Goal: Complete application form

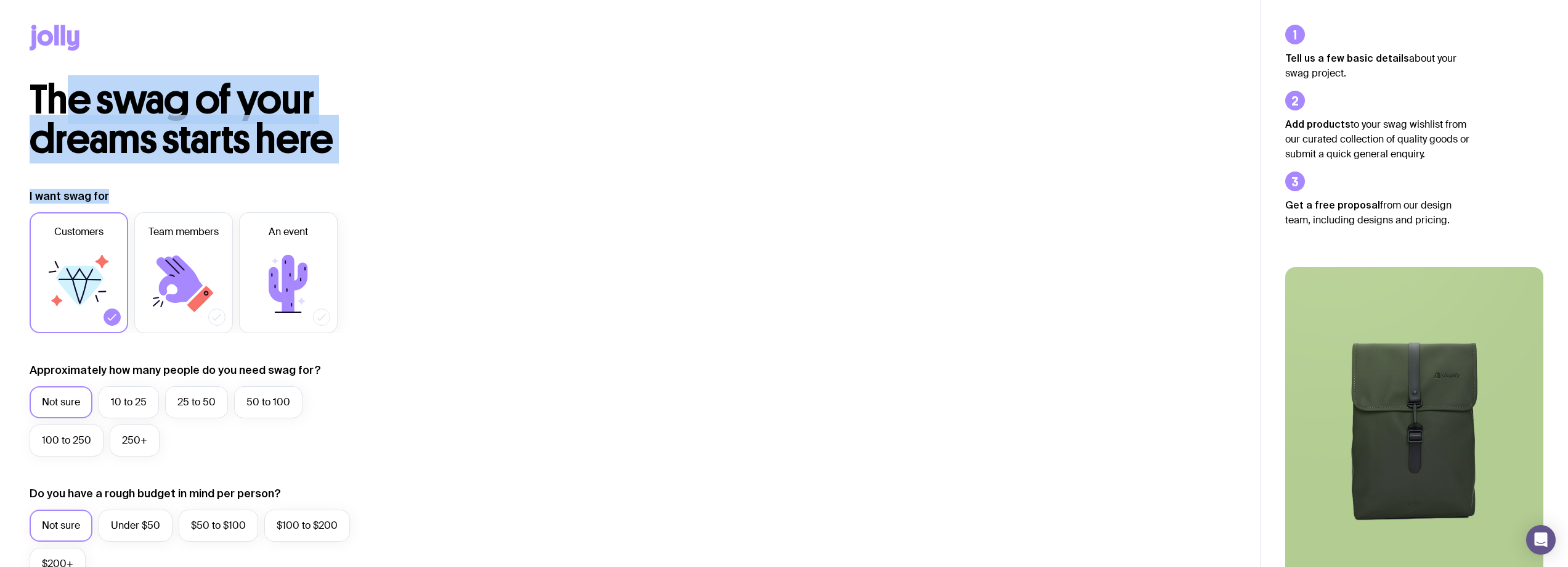
drag, startPoint x: 109, startPoint y: 198, endPoint x: 57, endPoint y: 109, distance: 103.1
click at [57, 109] on div "The swag of your dreams starts here I want swag for Customers Team members An e…" at bounding box center [630, 552] width 1260 height 944
click at [188, 156] on span "The swag of your dreams starts here" at bounding box center [181, 120] width 304 height 88
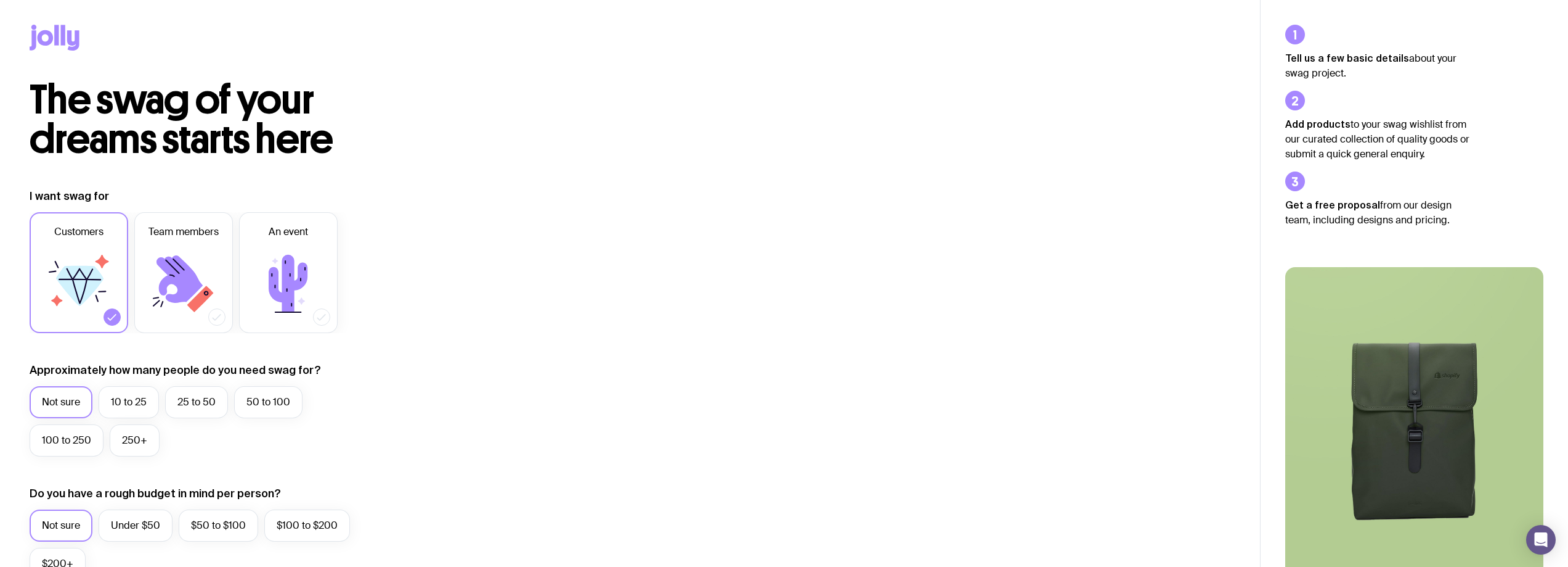
click at [98, 284] on icon at bounding box center [80, 286] width 47 height 40
click at [0, 0] on input "Customers" at bounding box center [0, 0] width 0 height 0
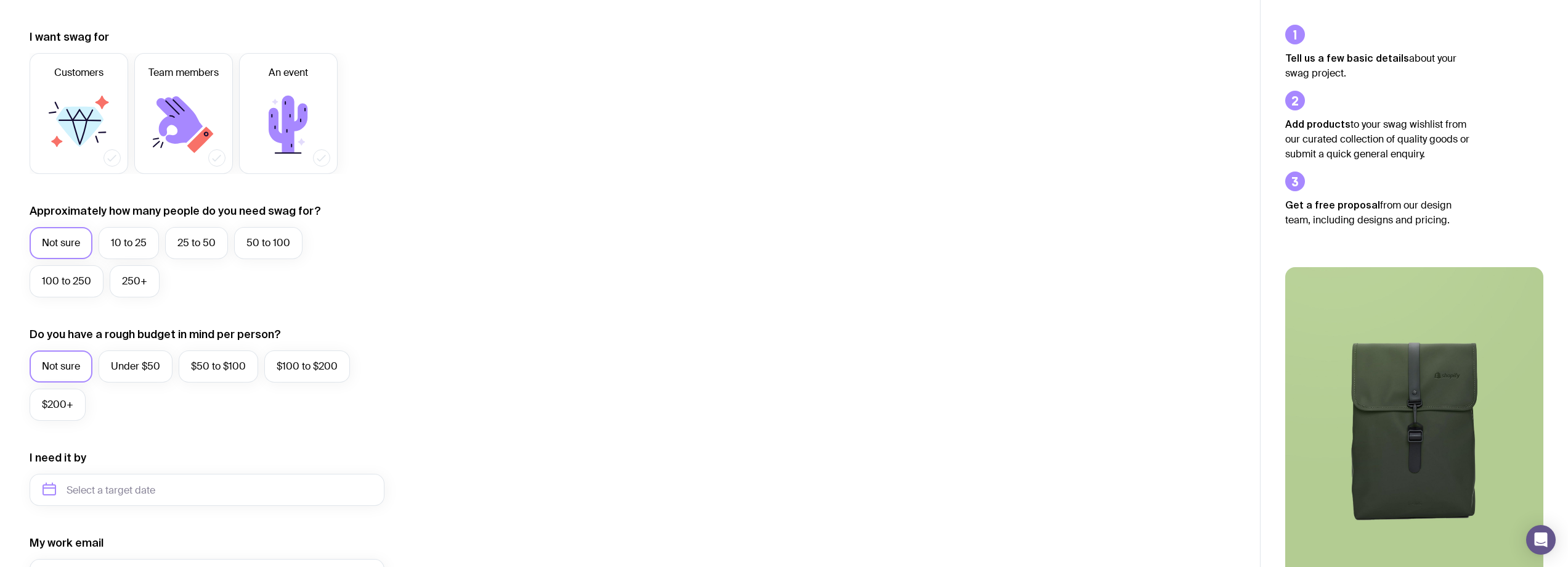
scroll to position [185, 0]
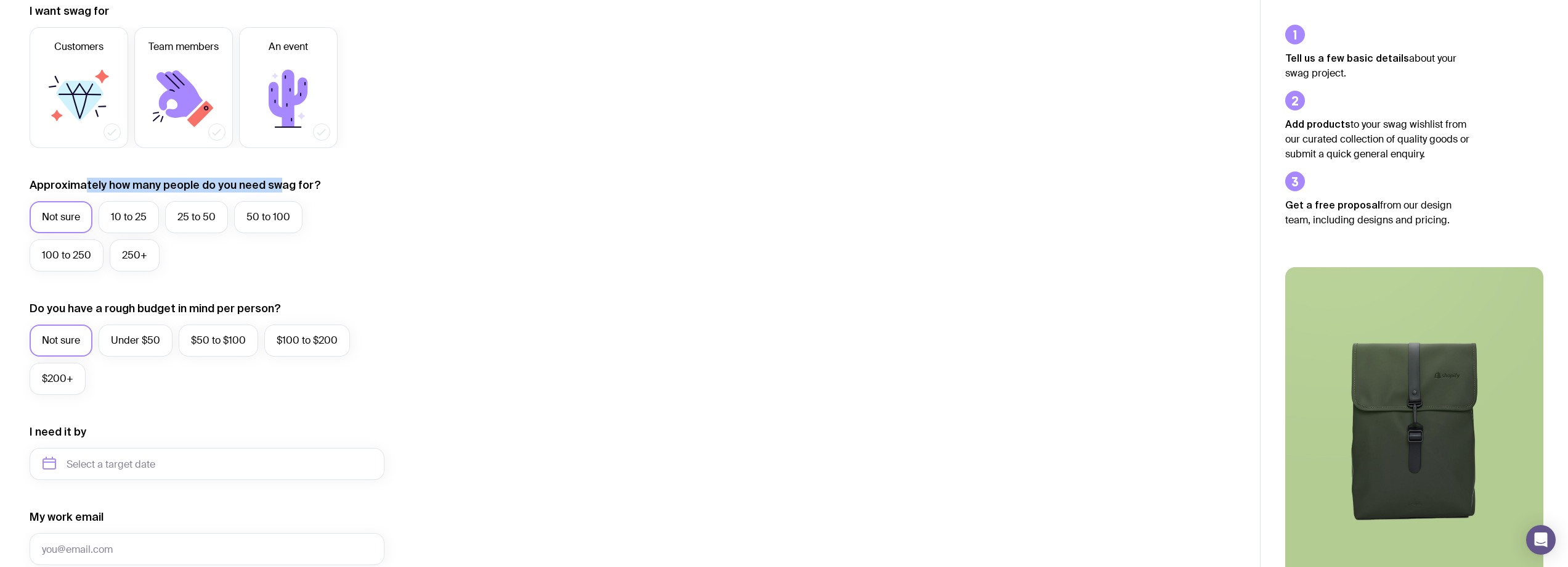
drag, startPoint x: 89, startPoint y: 180, endPoint x: 278, endPoint y: 176, distance: 189.0
click at [278, 176] on form "I want swag for Customers Team members An event Approximately how many people d…" at bounding box center [207, 407] width 355 height 805
click at [125, 266] on label "250+" at bounding box center [135, 255] width 50 height 32
click at [0, 0] on input "250+" at bounding box center [0, 0] width 0 height 0
click at [70, 338] on label "Not sure" at bounding box center [61, 340] width 63 height 32
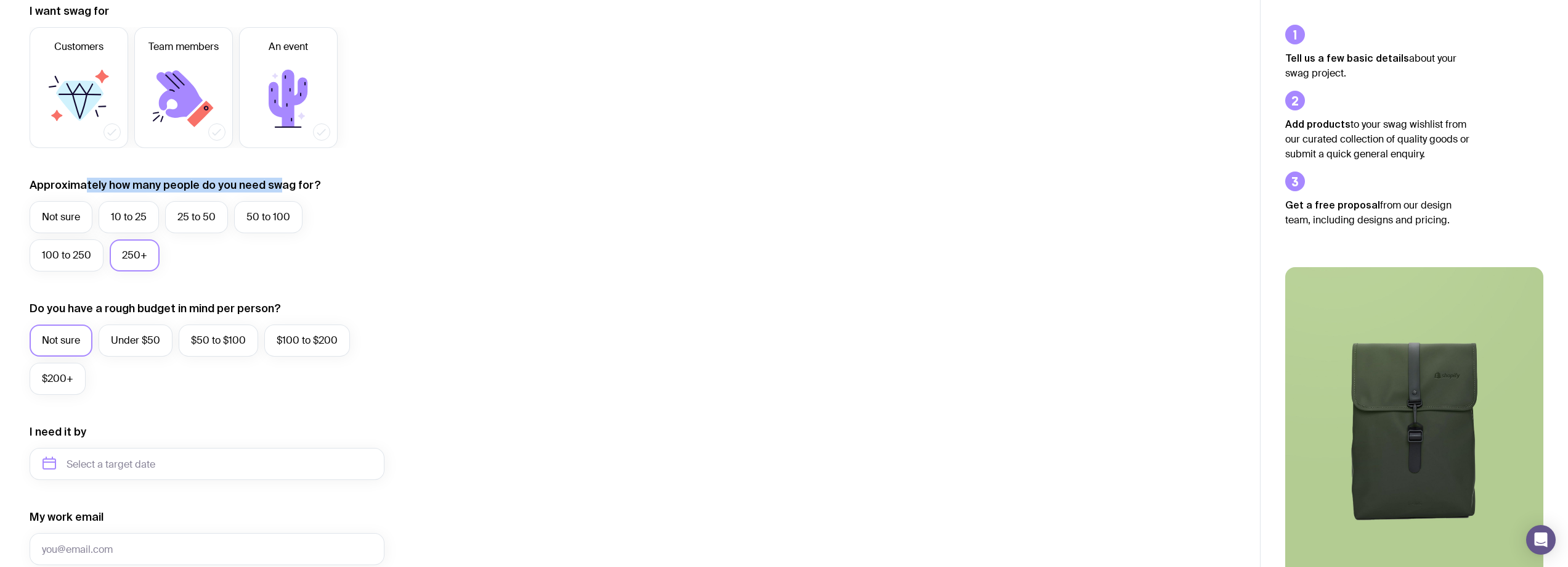
click at [0, 0] on input "Not sure" at bounding box center [0, 0] width 0 height 0
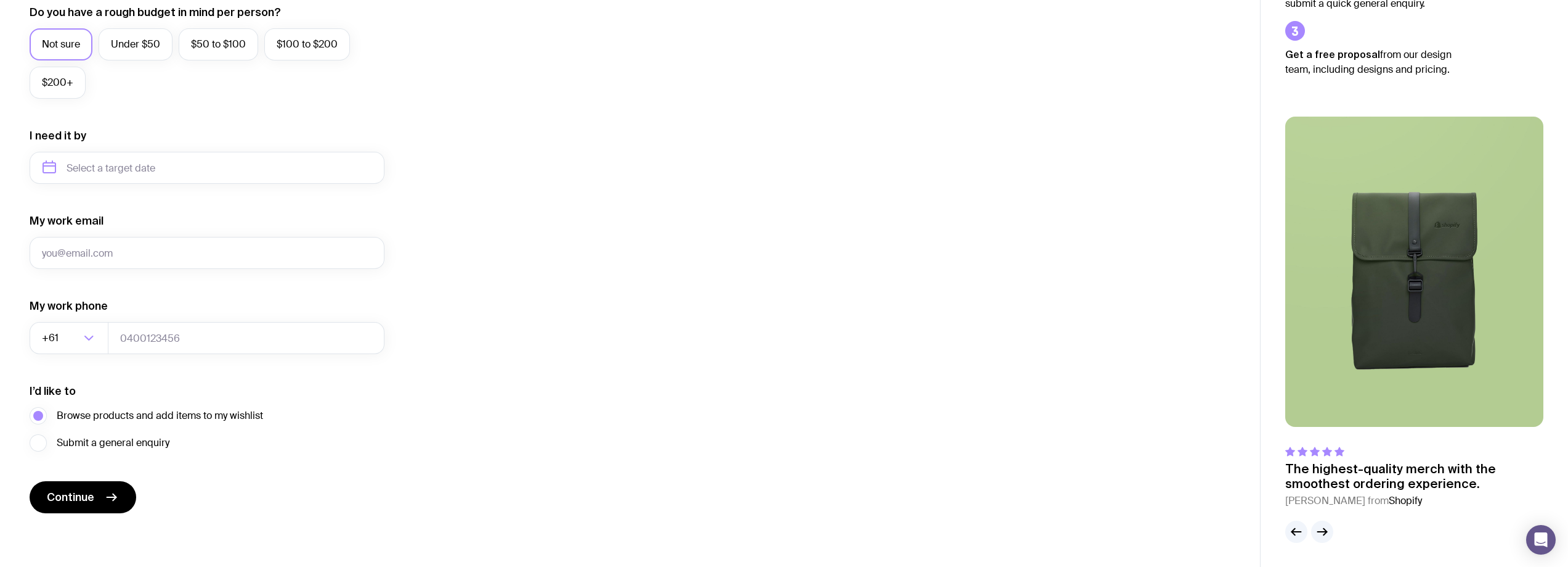
scroll to position [481, 0]
click at [79, 478] on form "I want swag for Customers Team members An event Approximately how many people d…" at bounding box center [207, 110] width 355 height 805
click at [81, 490] on span "Continue" at bounding box center [70, 496] width 47 height 15
drag, startPoint x: 112, startPoint y: 254, endPoint x: 151, endPoint y: 247, distance: 39.6
click at [112, 254] on input "My work email" at bounding box center [207, 252] width 355 height 32
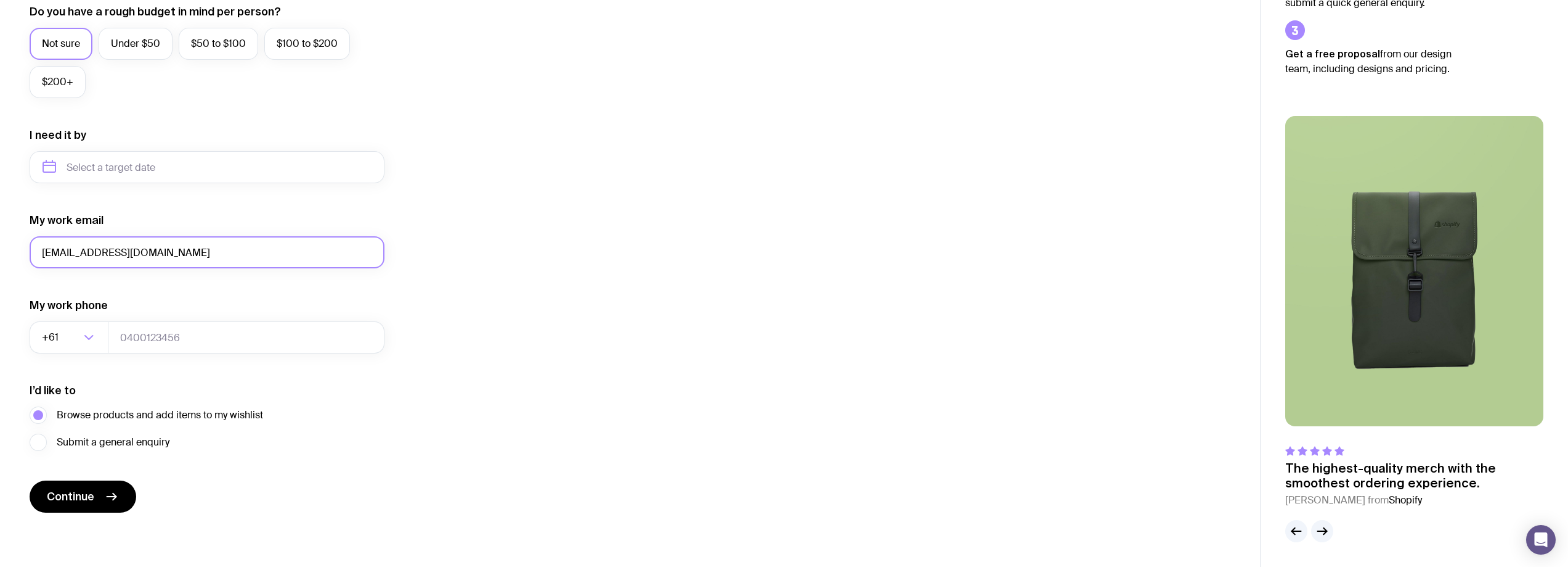
type input "[EMAIL_ADDRESS][DOMAIN_NAME]"
click at [29, 481] on button "Continue" at bounding box center [82, 497] width 107 height 32
click at [70, 504] on button "Continue" at bounding box center [82, 497] width 107 height 32
click at [127, 332] on input "tel" at bounding box center [246, 338] width 277 height 32
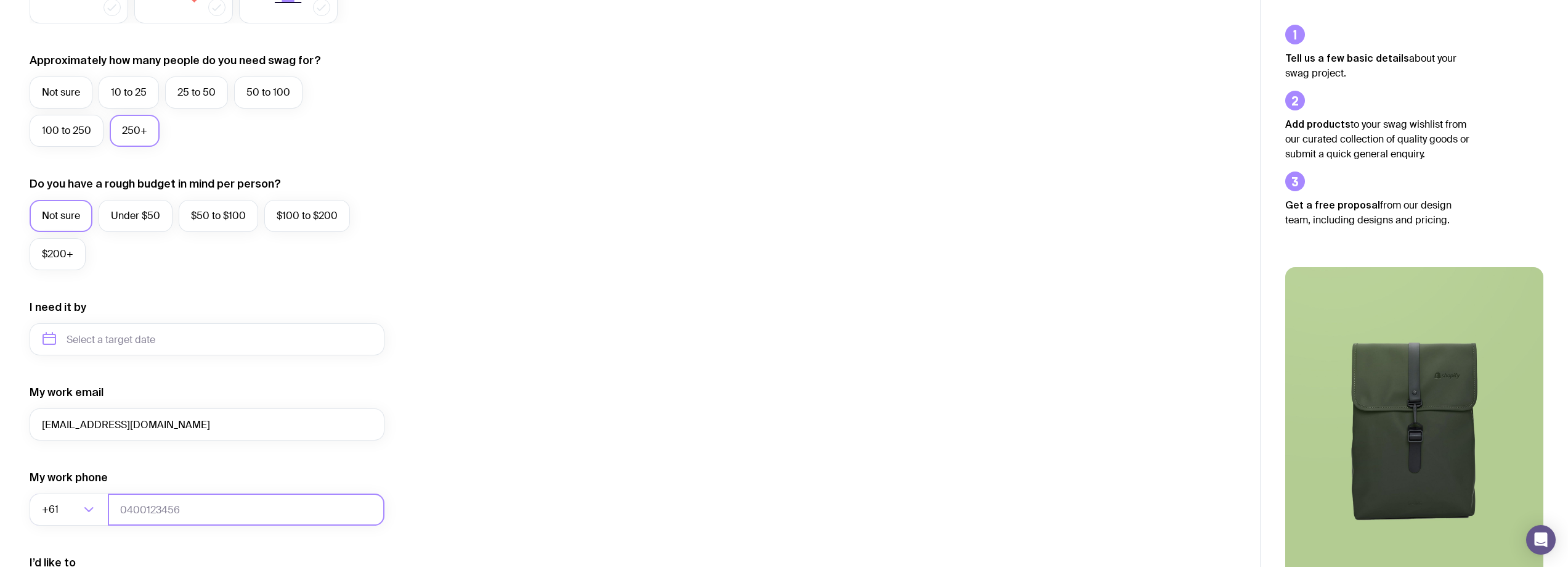
scroll to position [0, 0]
